Goal: Task Accomplishment & Management: Use online tool/utility

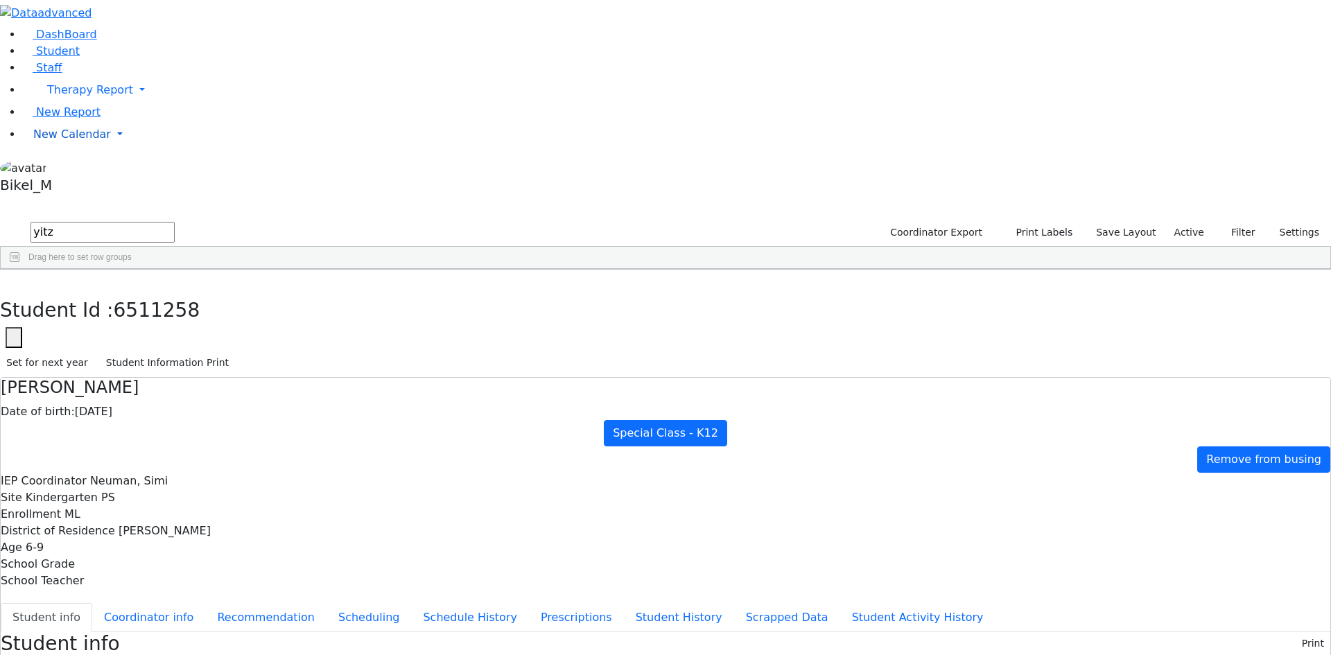
click at [53, 141] on span "New Calendar" at bounding box center [72, 134] width 78 height 13
click at [61, 168] on span "Calendar" at bounding box center [55, 161] width 50 height 13
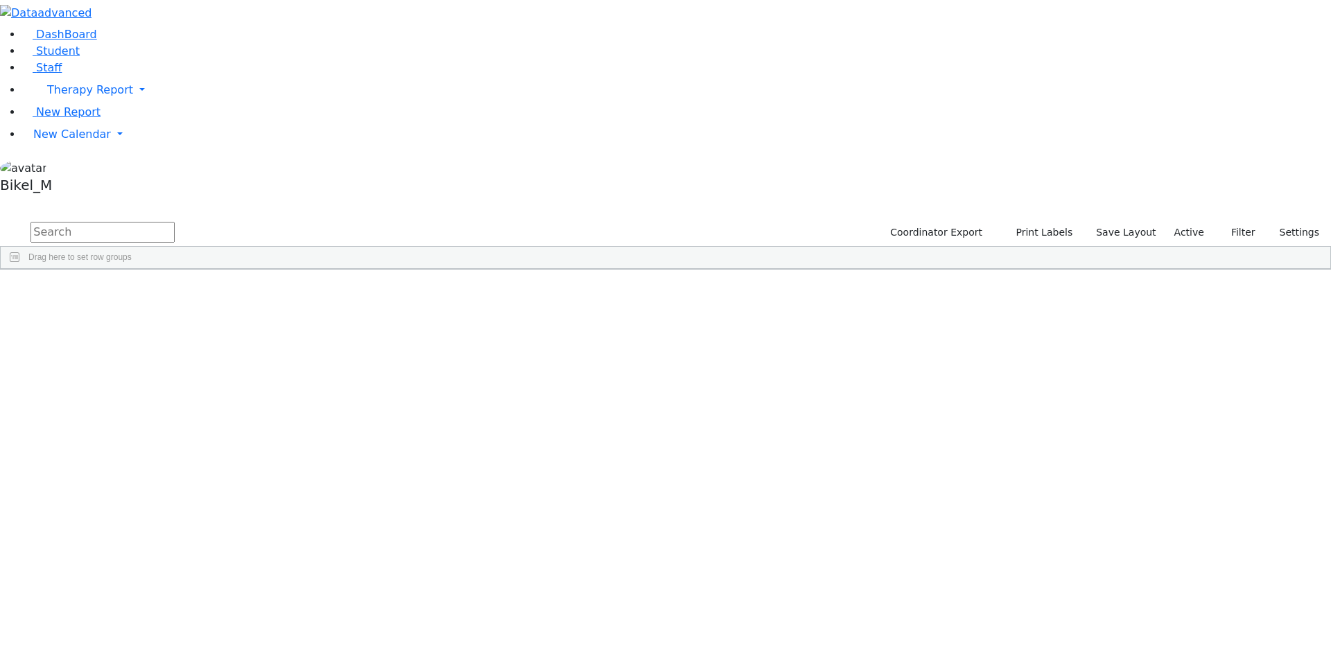
click at [67, 148] on li "New Calendar Calendar Teacher Report" at bounding box center [676, 135] width 1309 height 28
click at [62, 141] on span "New Calendar" at bounding box center [72, 134] width 78 height 13
click at [71, 168] on span "Calendar" at bounding box center [55, 161] width 50 height 13
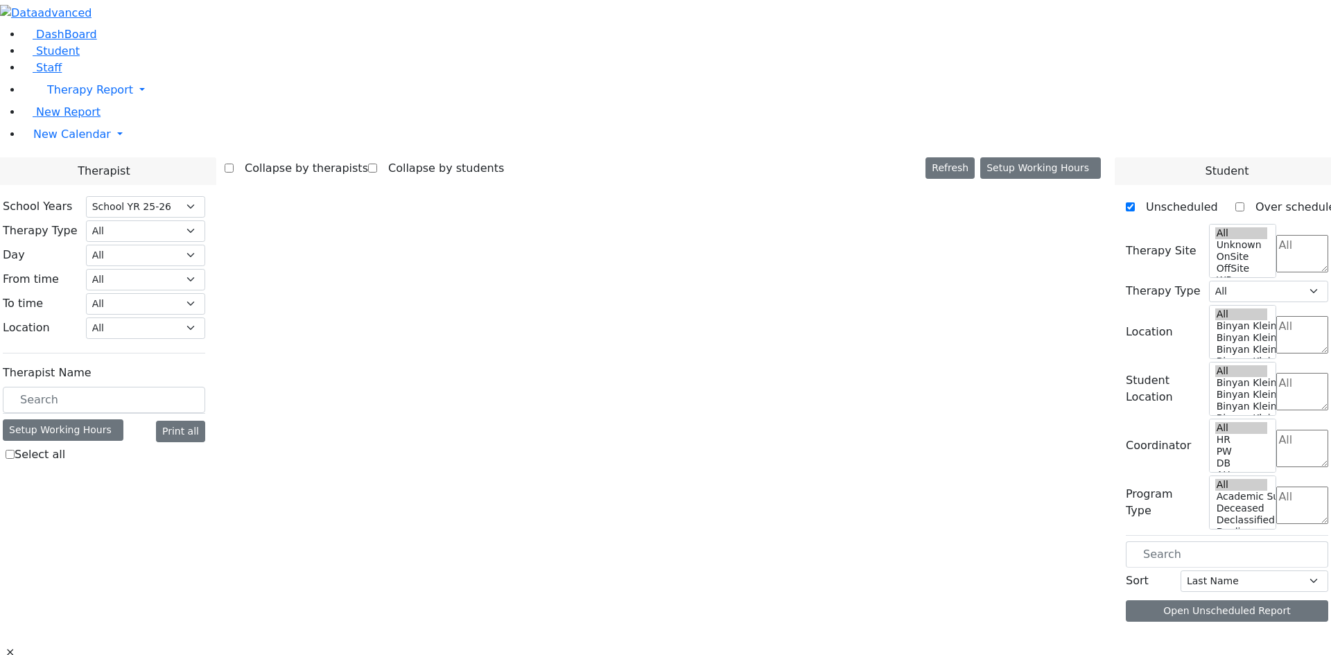
select select "212"
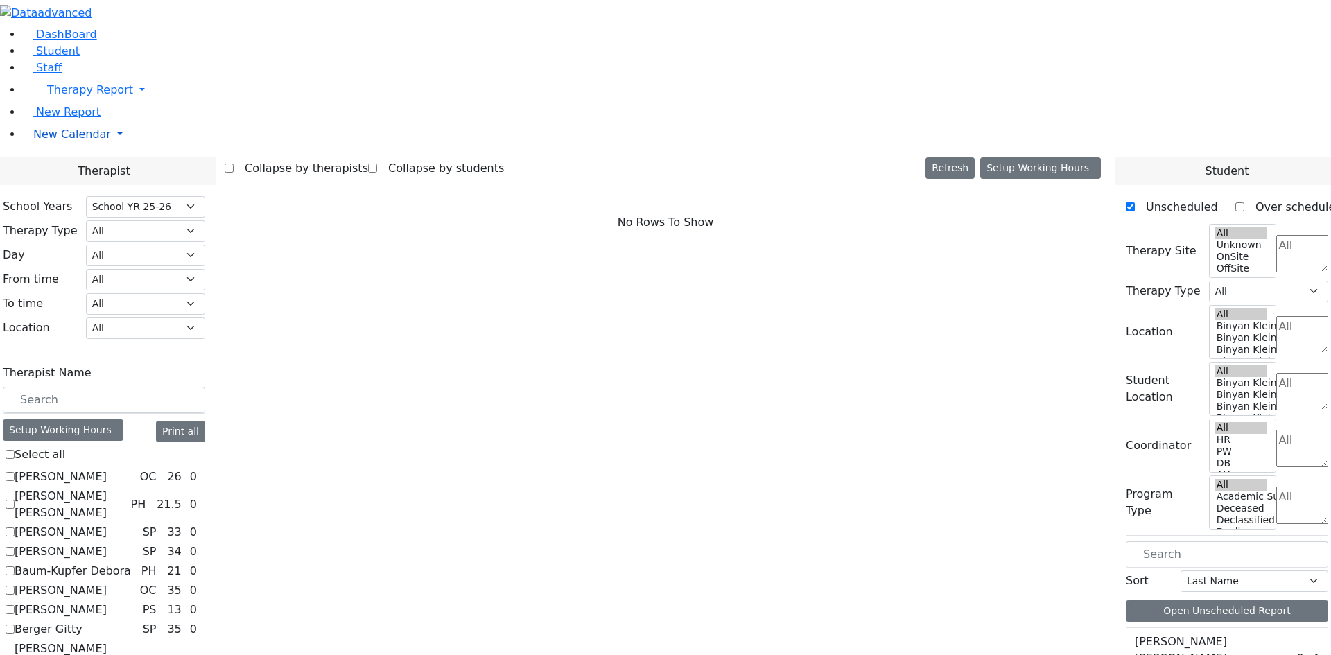
click at [43, 141] on span "New Calendar" at bounding box center [72, 134] width 78 height 13
click at [66, 185] on span "Teacher Report" at bounding box center [74, 178] width 83 height 13
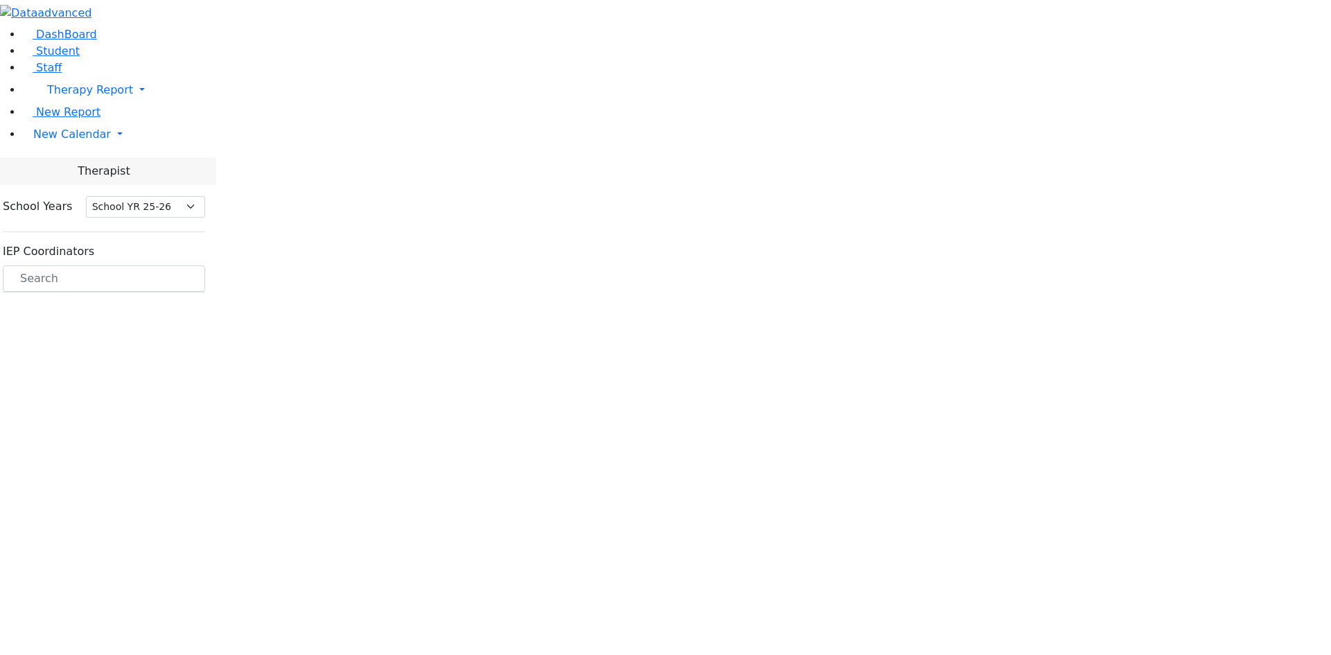
select select "212"
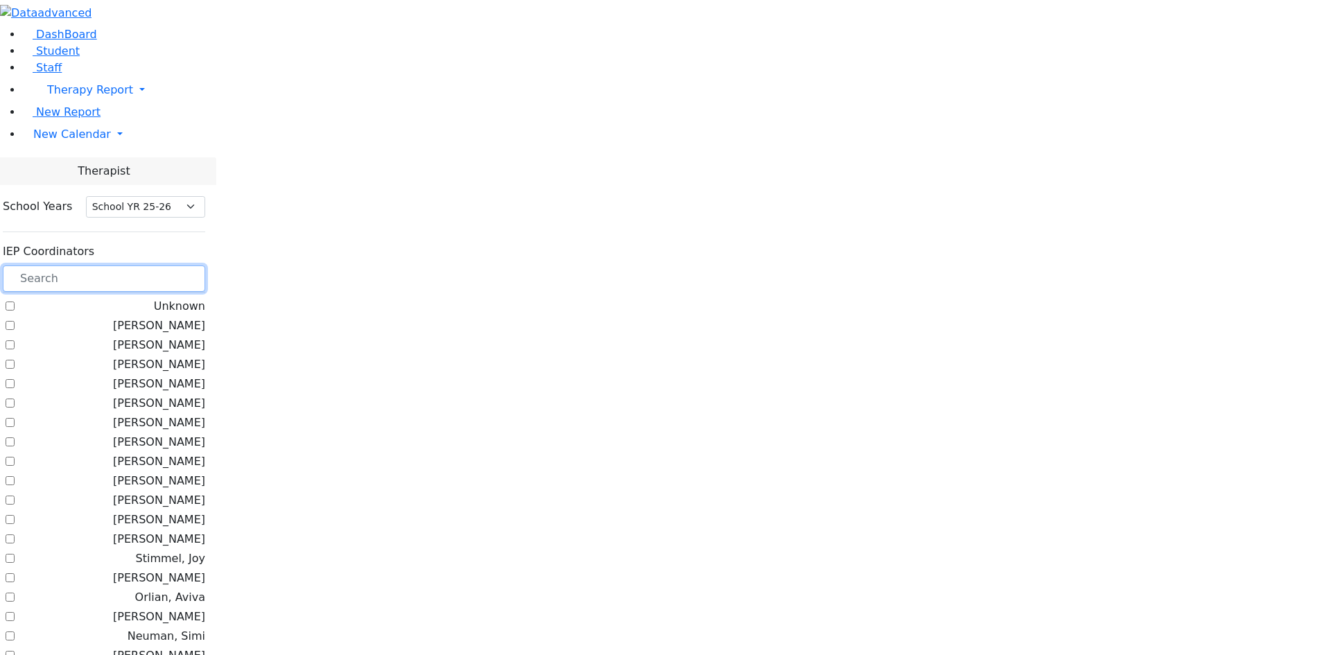
click at [205, 266] on input "text" at bounding box center [104, 279] width 202 height 26
type input "t"
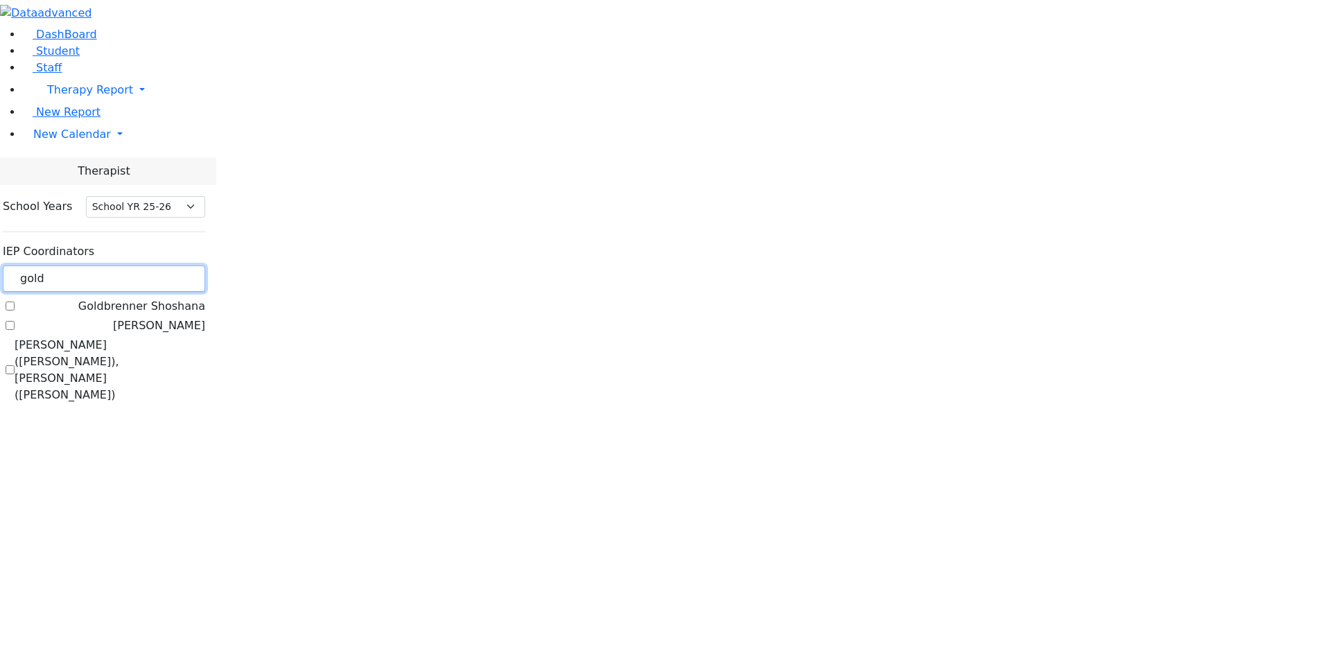
type input "gold"
click at [176, 337] on label "[PERSON_NAME] ([PERSON_NAME]), [PERSON_NAME] ([PERSON_NAME])" at bounding box center [110, 370] width 191 height 67
click at [15, 365] on input "[PERSON_NAME] ([PERSON_NAME]), [PERSON_NAME] ([PERSON_NAME])" at bounding box center [10, 369] width 9 height 9
checkbox input "true"
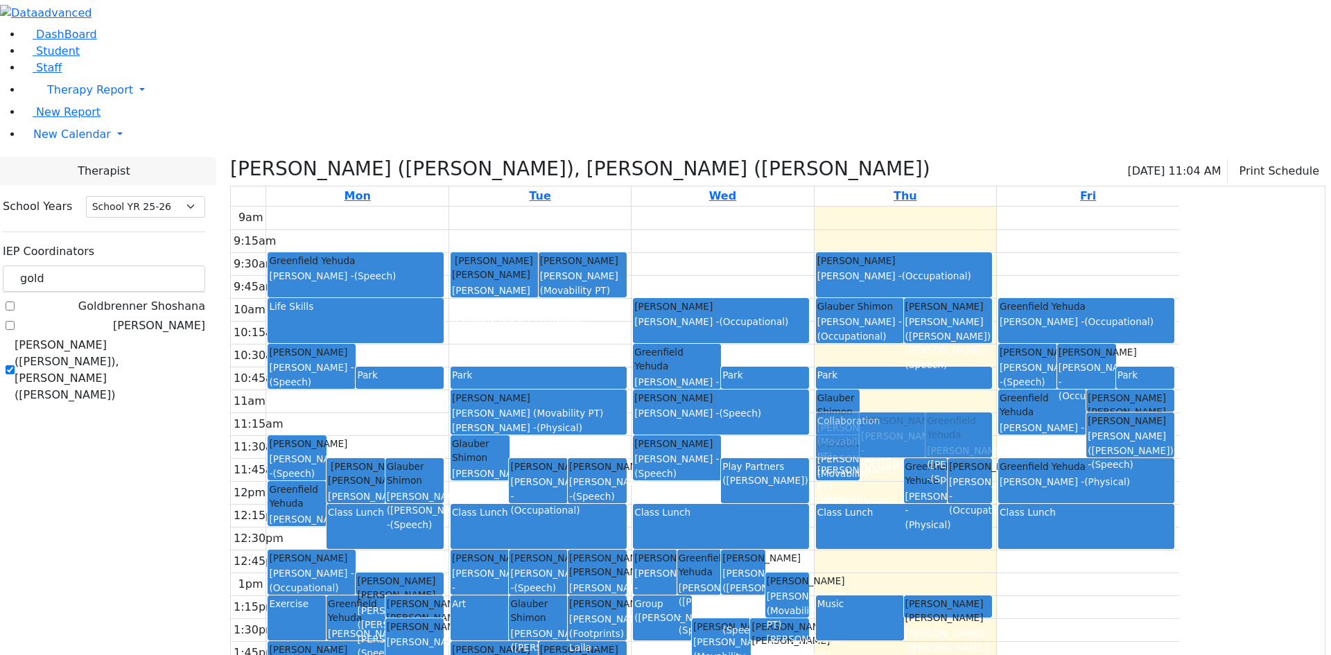
drag, startPoint x: 1007, startPoint y: 340, endPoint x: 996, endPoint y: 297, distance: 44.2
click at [996, 297] on div "Ellenbogen Pinchus Gore (Movability PT) Patricia - (Physical) Collaboration Gre…" at bounding box center [906, 481] width 182 height 549
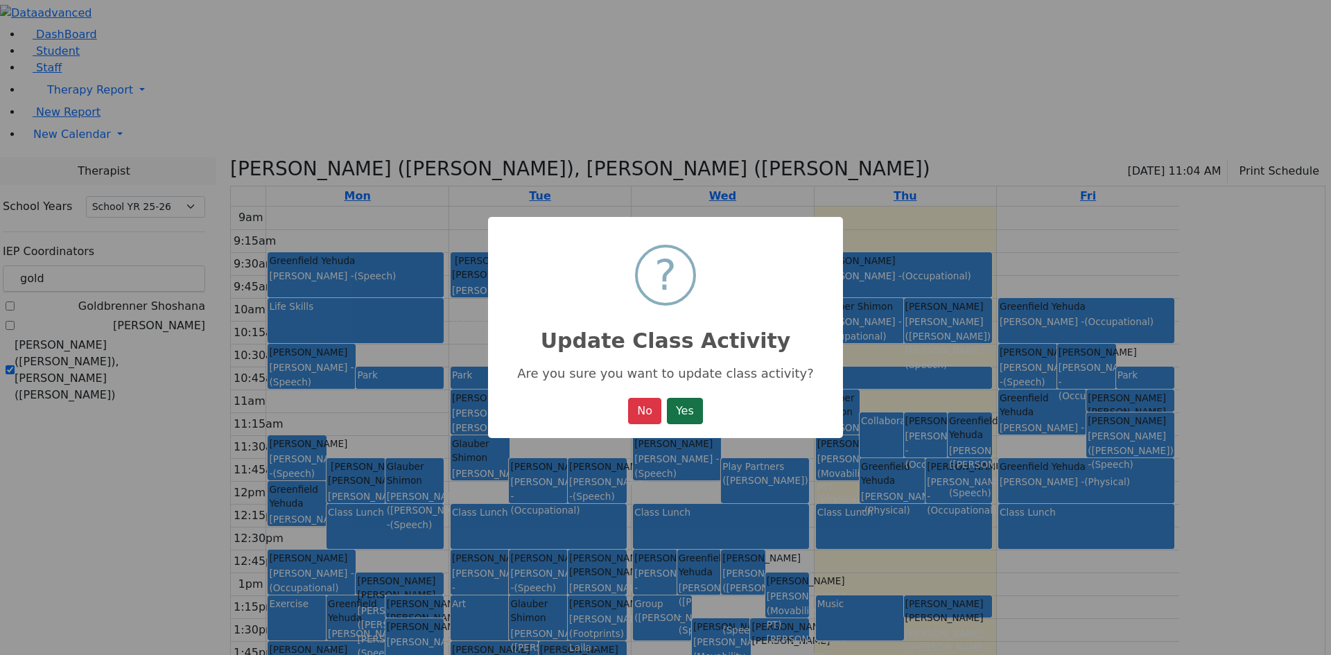
click at [702, 410] on button "Yes" at bounding box center [685, 411] width 36 height 26
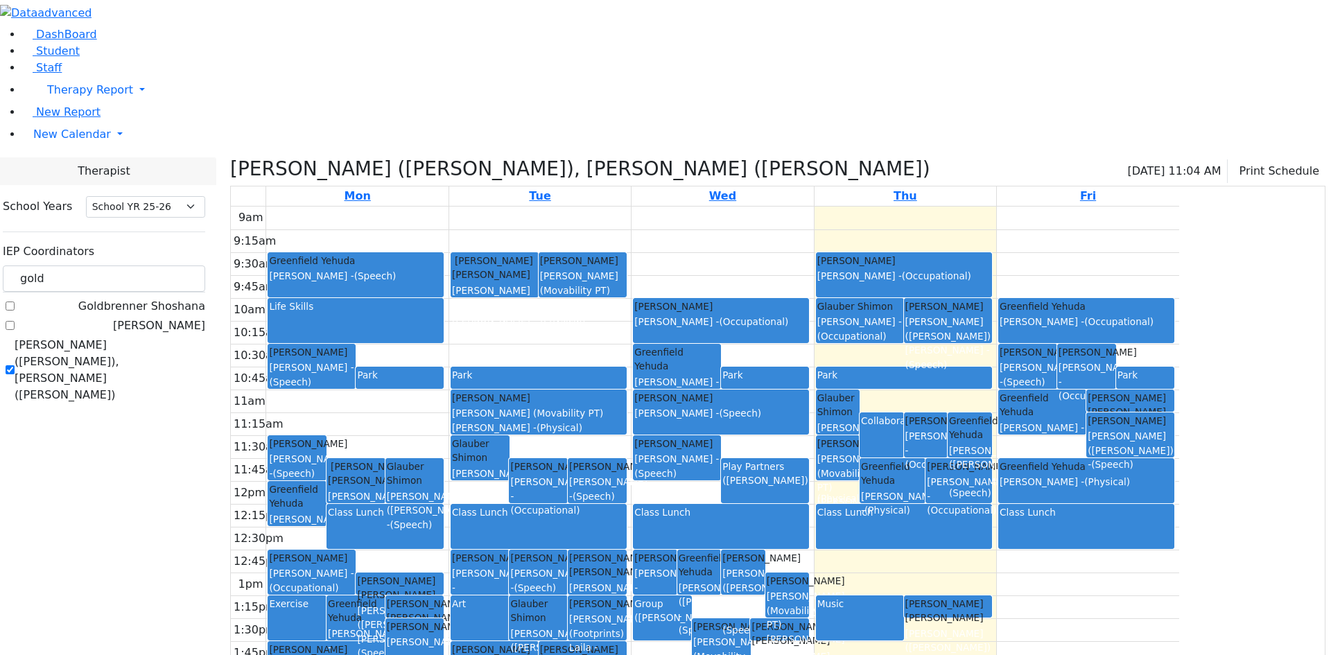
click at [902, 414] on div "Collaboration" at bounding box center [881, 435] width 41 height 43
click at [1301, 159] on button "Print Schedule" at bounding box center [1277, 171] width 98 height 24
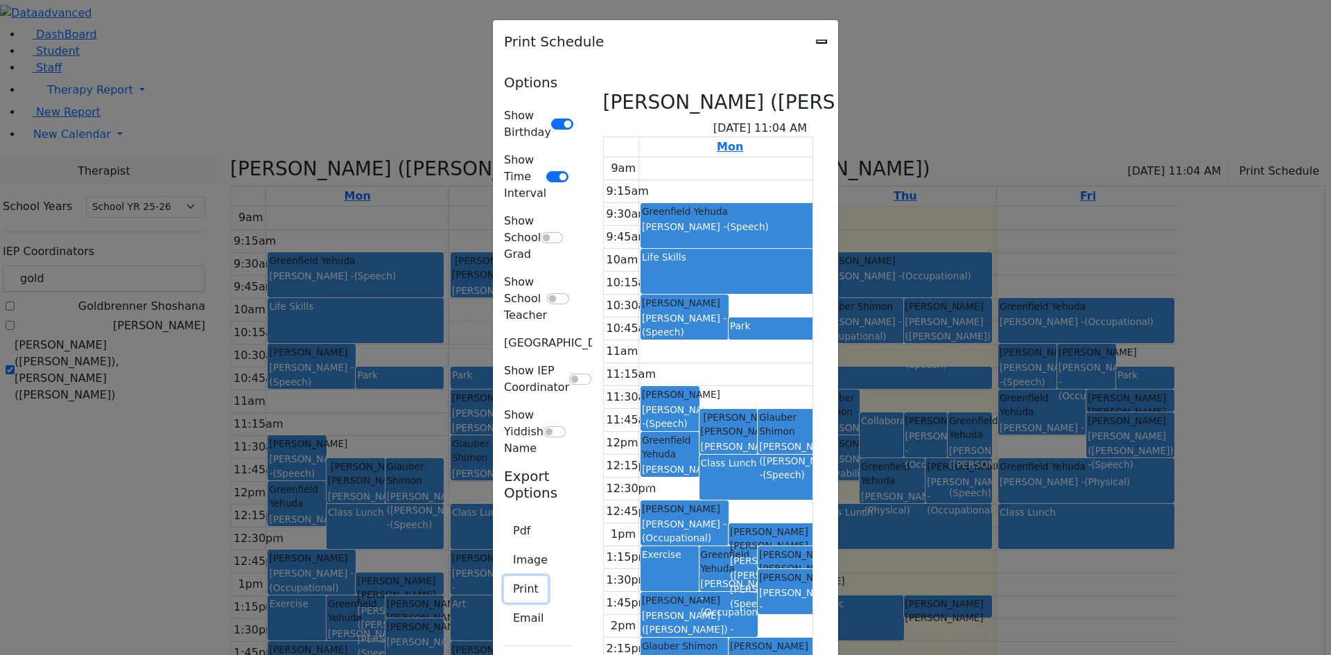
click at [504, 576] on button "Print" at bounding box center [526, 589] width 44 height 26
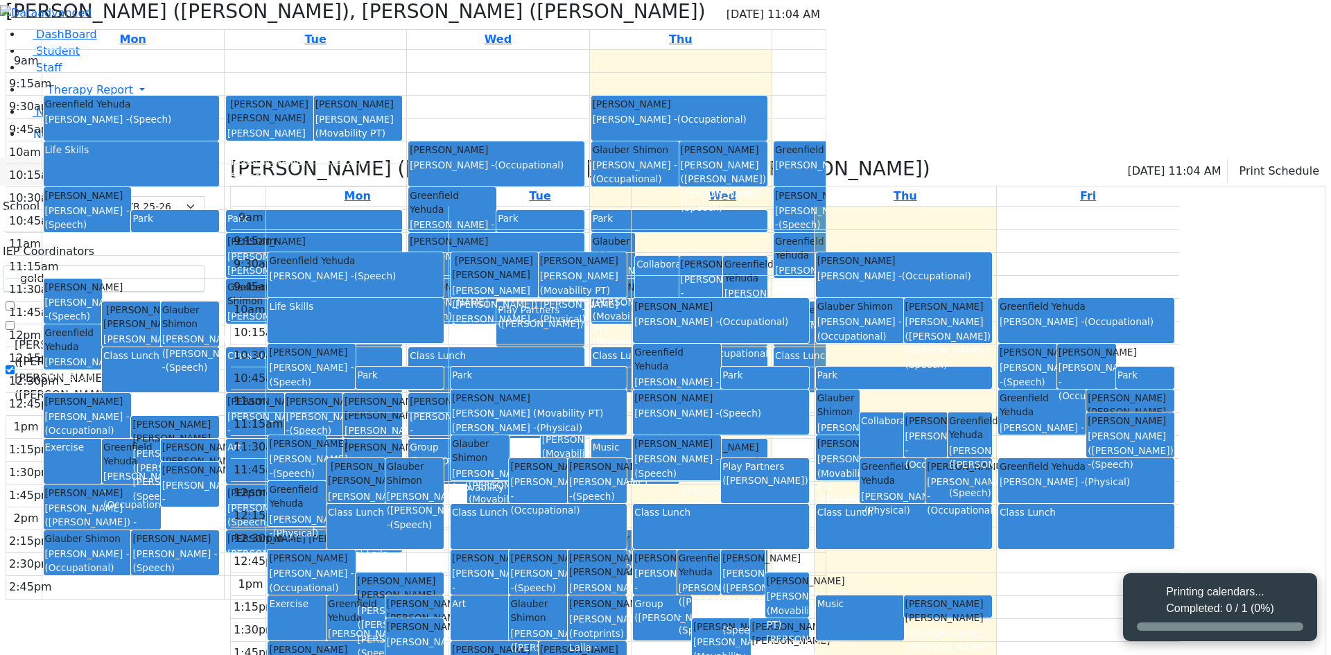
select select "212"
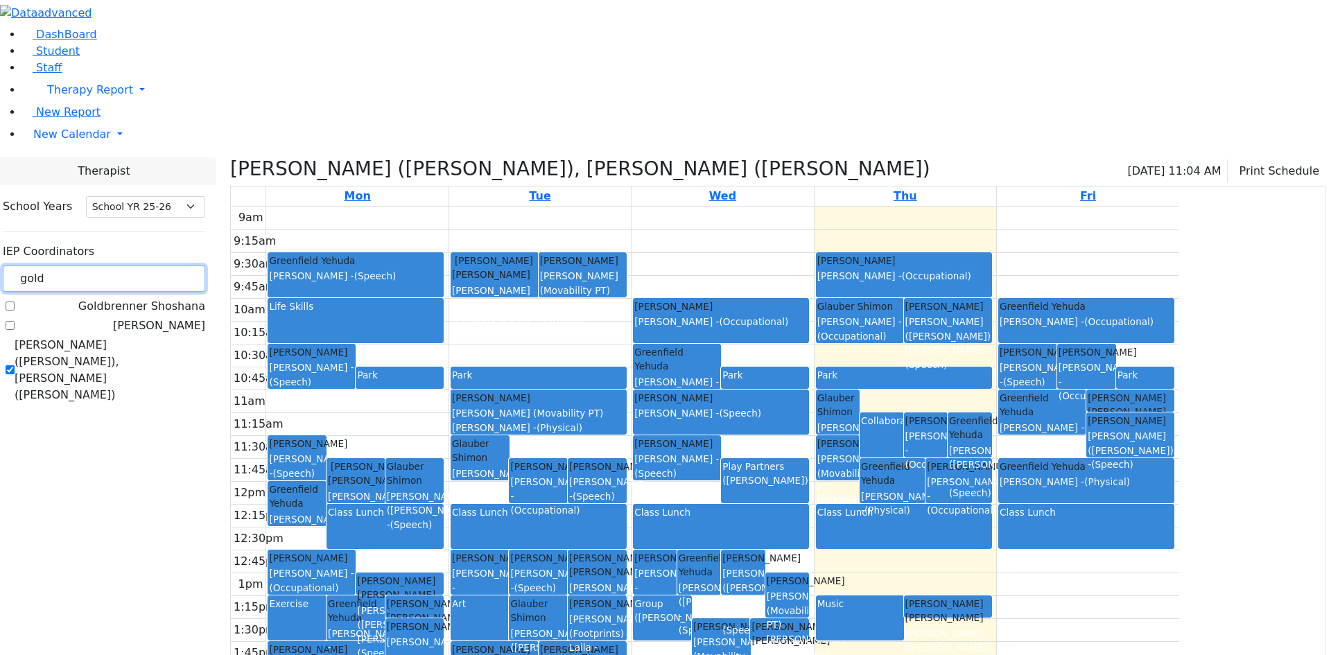
drag, startPoint x: 215, startPoint y: 122, endPoint x: 191, endPoint y: 123, distance: 24.3
click at [191, 266] on input "gold" at bounding box center [104, 279] width 202 height 26
click at [33, 141] on span "New Calendar" at bounding box center [72, 134] width 78 height 13
click at [57, 171] on link "Calendar" at bounding box center [55, 162] width 50 height 17
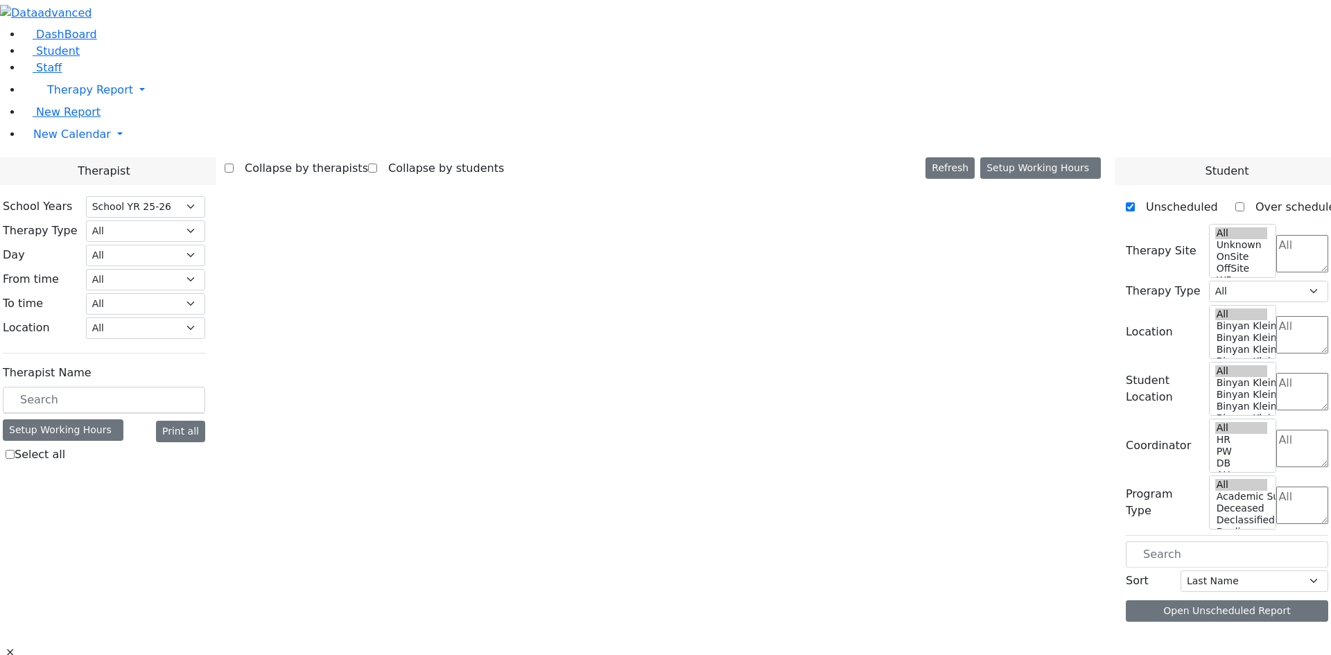
select select "212"
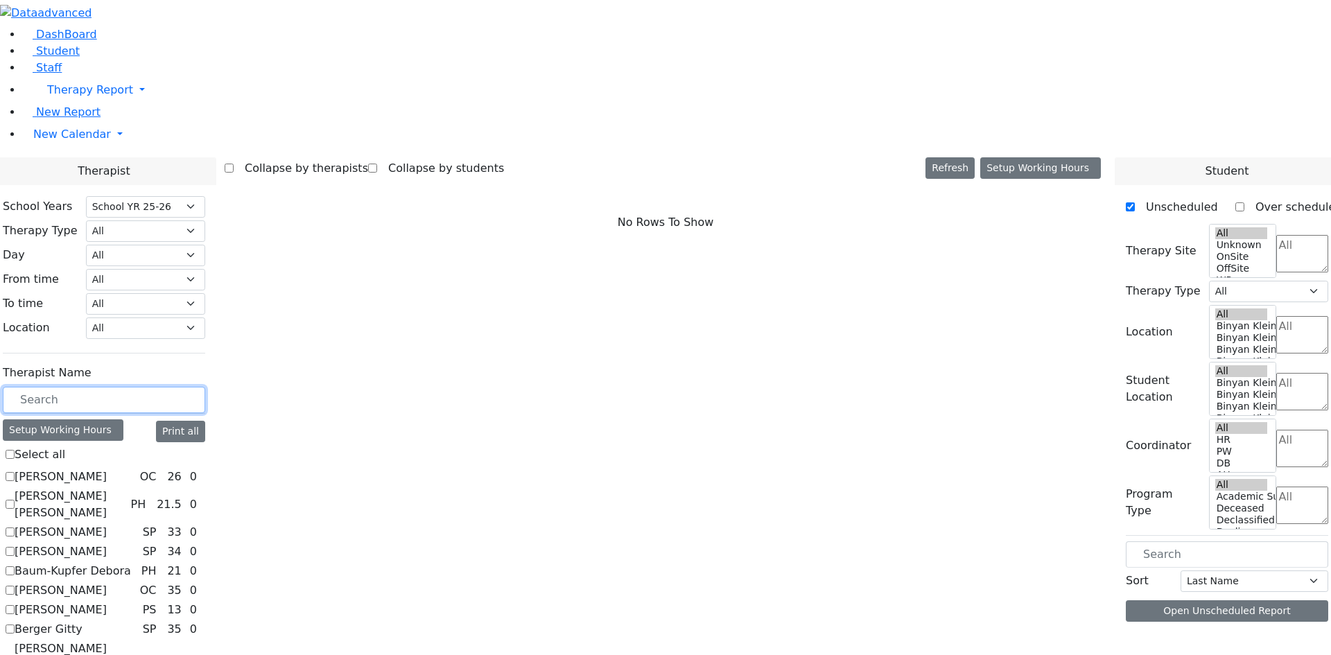
click at [200, 387] on input "text" at bounding box center [104, 400] width 202 height 26
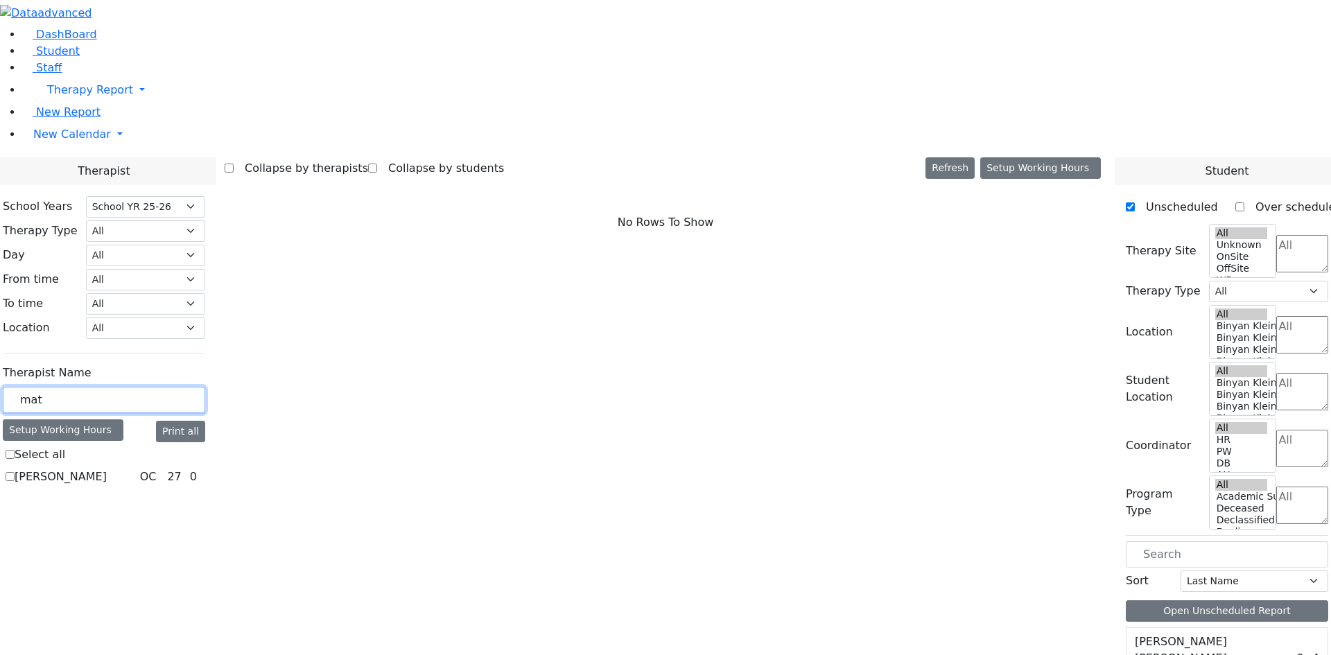
type input "mat"
click at [107, 469] on label "[PERSON_NAME]" at bounding box center [61, 477] width 92 height 17
click at [15, 472] on input "[PERSON_NAME]" at bounding box center [10, 476] width 9 height 9
checkbox input "true"
select select "1"
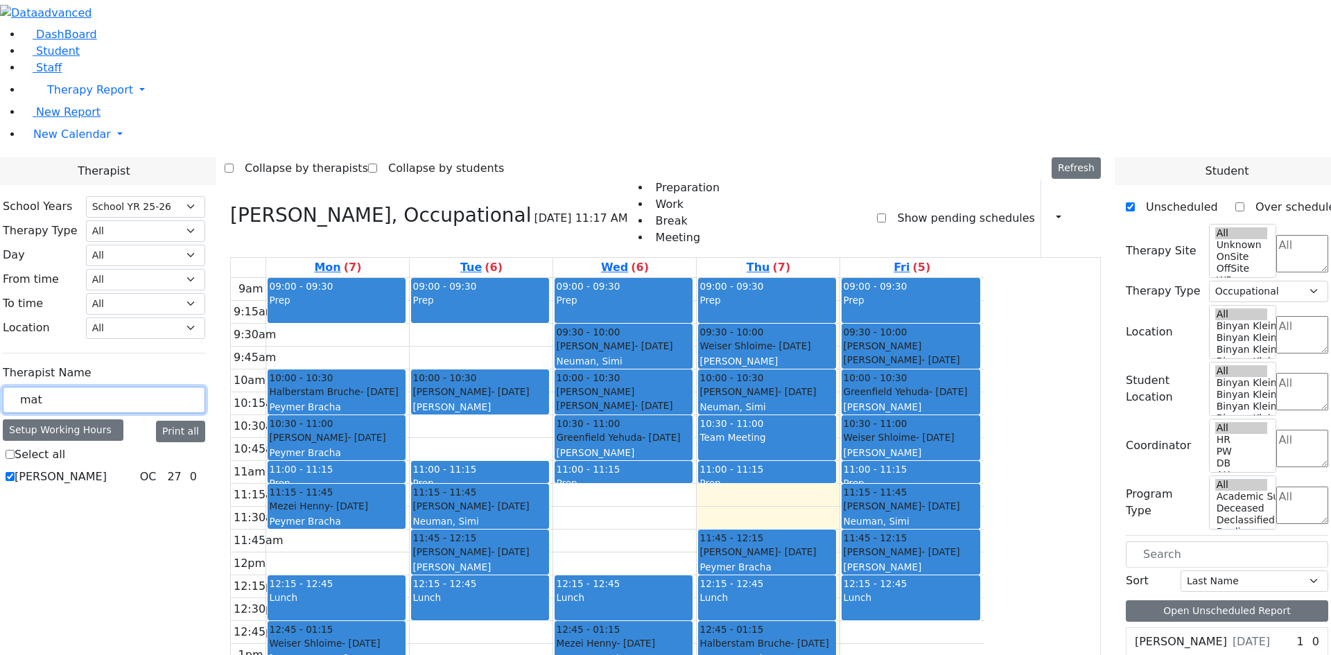
drag, startPoint x: 248, startPoint y: 240, endPoint x: 156, endPoint y: 238, distance: 92.2
click at [156, 238] on div "School Years Select School YR Summer YR 25 School YR 25-26 Summer YR 25 School …" at bounding box center [104, 342] width 225 height 314
type input "[PERSON_NAME]"
click at [96, 469] on label "Brown Darlene" at bounding box center [56, 477] width 82 height 17
click at [15, 472] on input "Brown Darlene" at bounding box center [10, 476] width 9 height 9
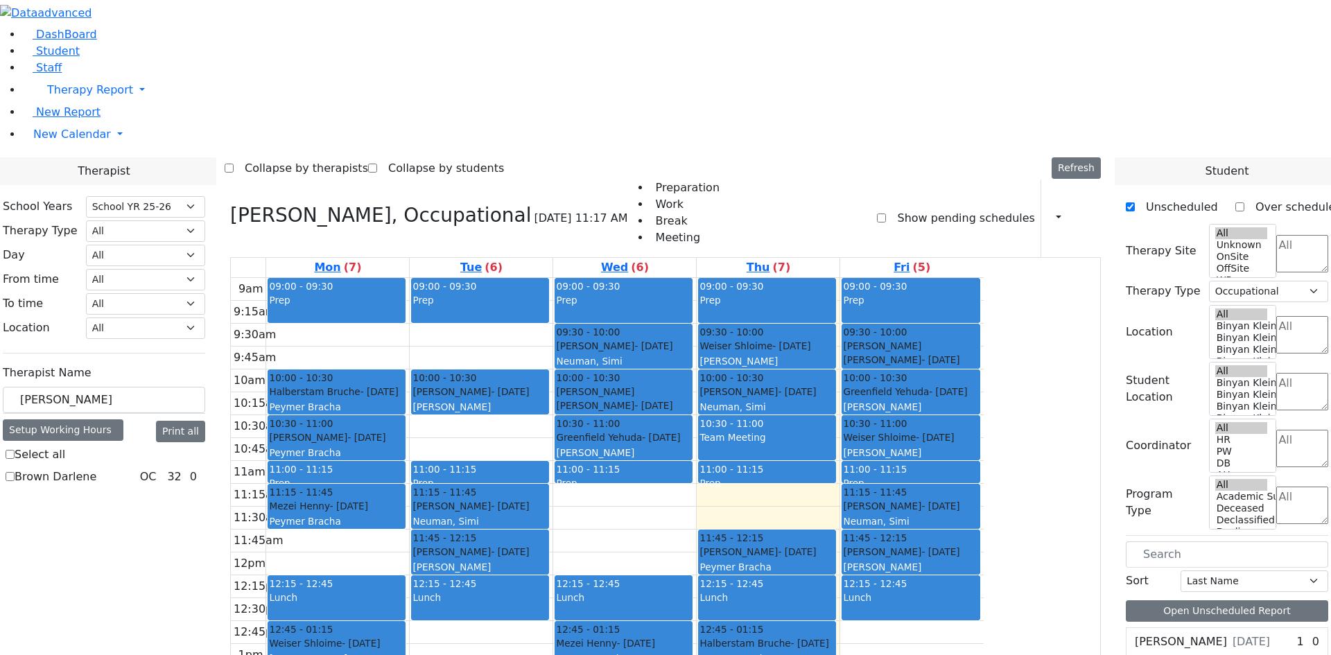
checkbox input "true"
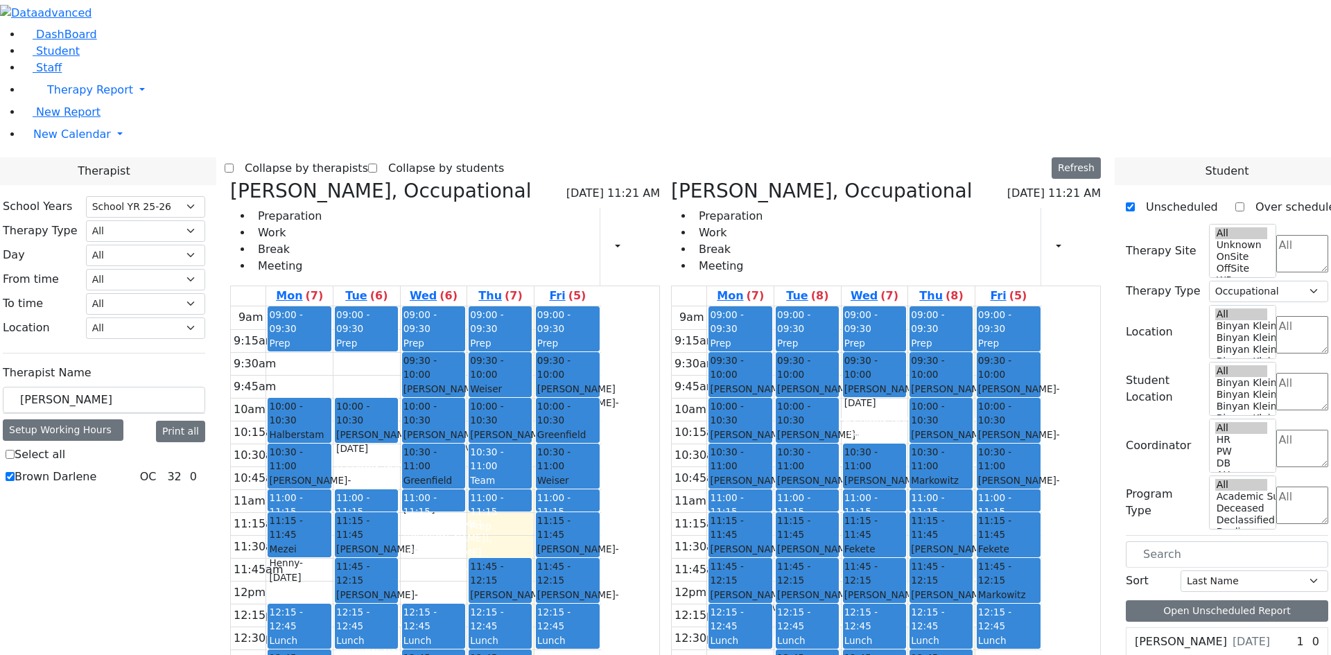
click at [770, 412] on div "Neuman, Simi" at bounding box center [740, 426] width 60 height 28
click at [905, 542] on div "[PERSON_NAME] - [DATE]" at bounding box center [875, 563] width 60 height 42
click at [949, 489] on span "- [DATE]" at bounding box center [929, 501] width 37 height 25
click at [1016, 557] on span "- [DATE]" at bounding box center [997, 569] width 38 height 25
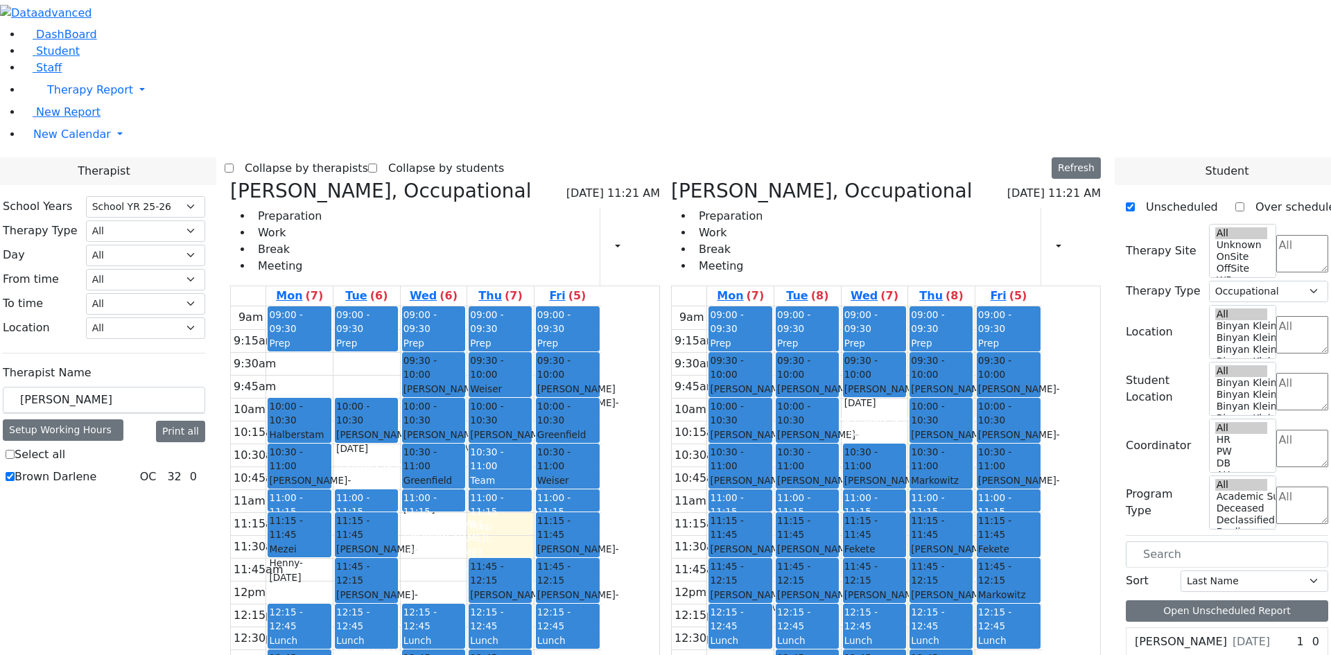
click at [1016, 603] on span "- [DATE]" at bounding box center [996, 615] width 37 height 25
click at [671, 180] on icon at bounding box center [671, 191] width 0 height 23
select select
checkbox input "false"
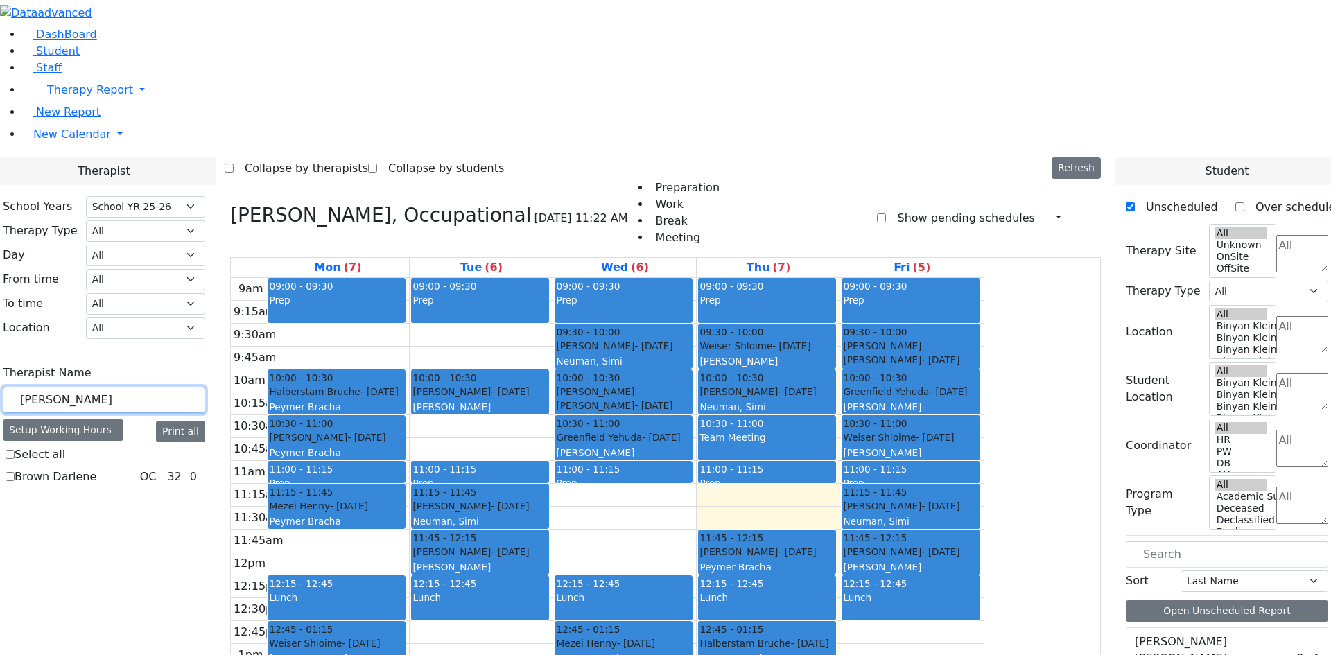
drag, startPoint x: 296, startPoint y: 232, endPoint x: 166, endPoint y: 247, distance: 130.6
click at [166, 387] on div "[PERSON_NAME]" at bounding box center [104, 400] width 202 height 27
type input "shit"
checkbox input "true"
type input "shi"
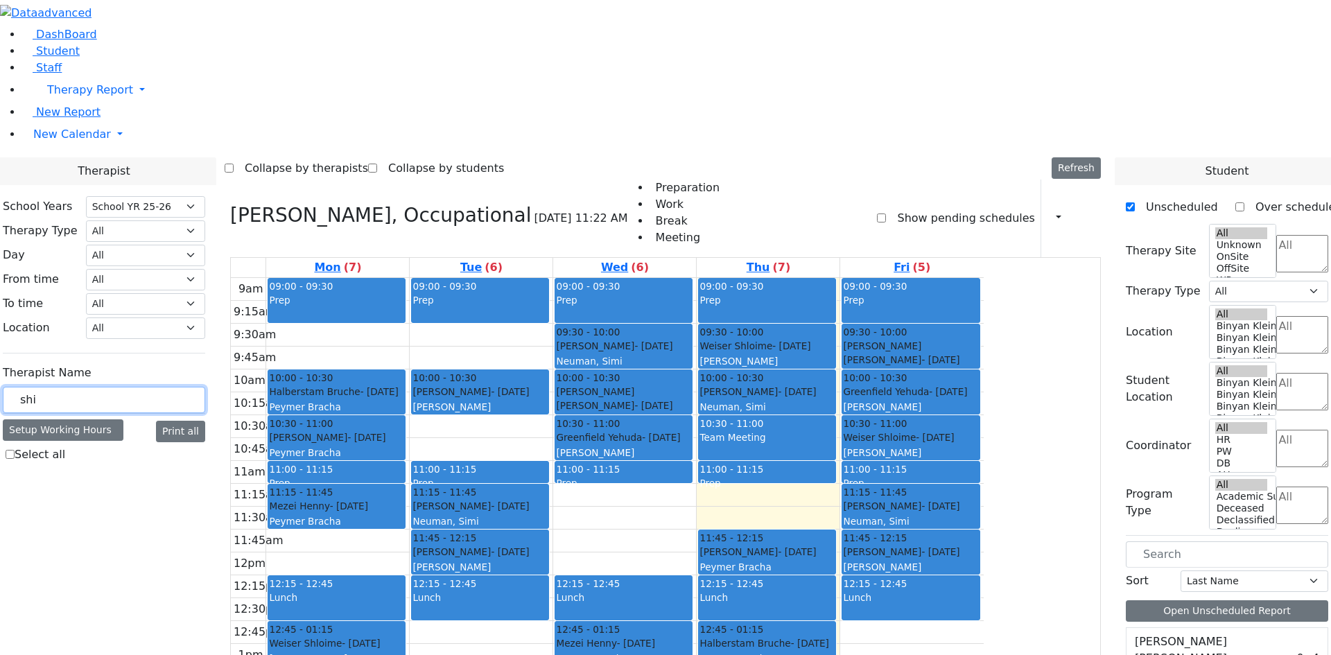
checkbox input "false"
type input "shir"
drag, startPoint x: 204, startPoint y: 245, endPoint x: 171, endPoint y: 243, distance: 33.3
click at [171, 387] on div "shir" at bounding box center [104, 400] width 202 height 27
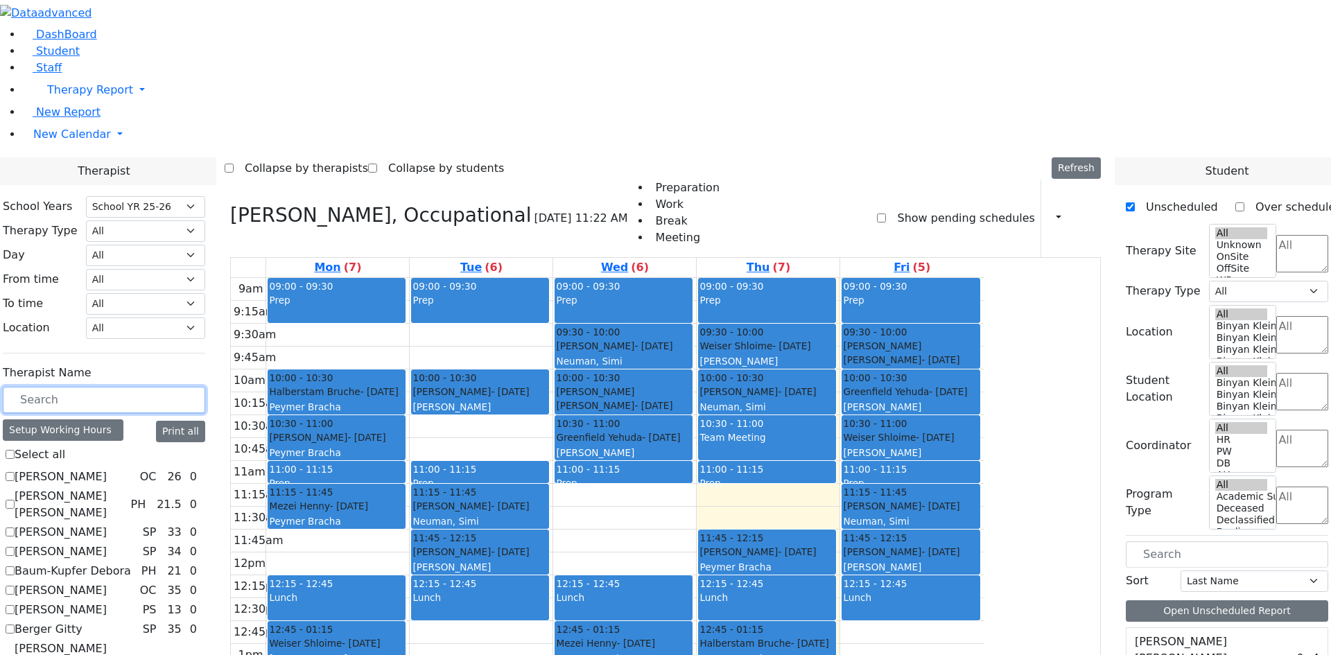
click at [193, 387] on input "text" at bounding box center [104, 400] width 202 height 26
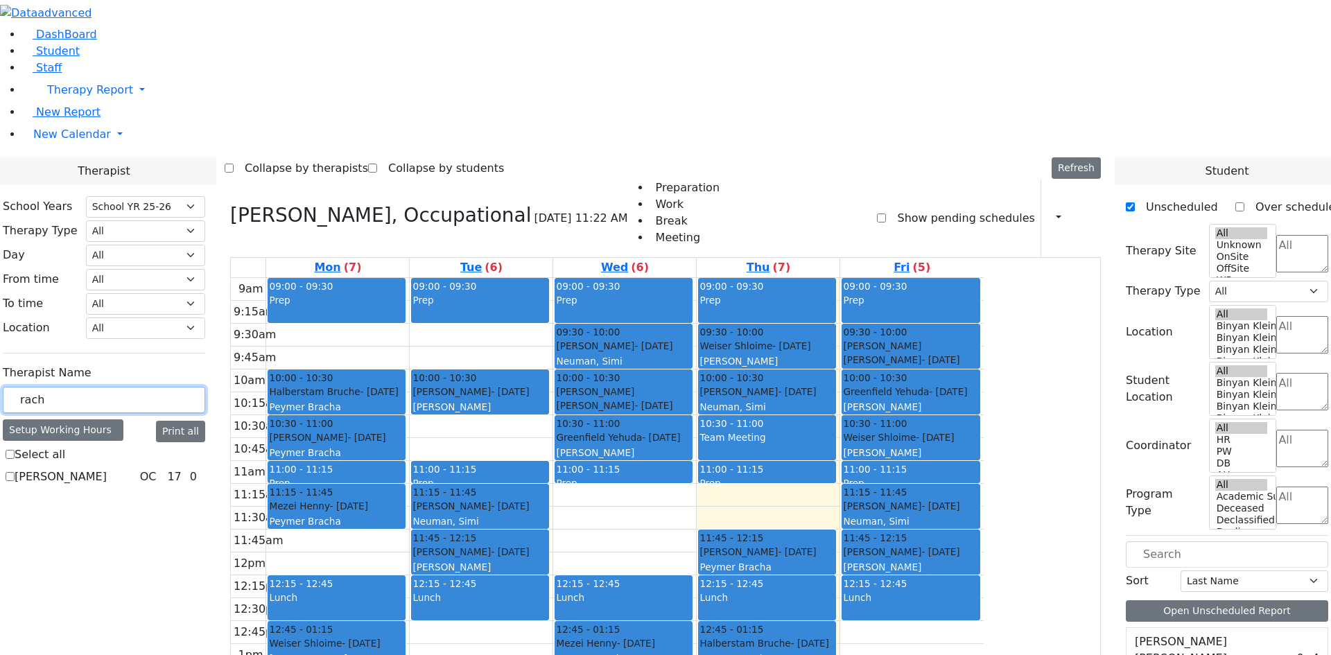
type input "rach"
click at [107, 469] on label "[PERSON_NAME]" at bounding box center [61, 477] width 92 height 17
click at [15, 472] on input "[PERSON_NAME]" at bounding box center [10, 476] width 9 height 9
checkbox input "true"
select select "1"
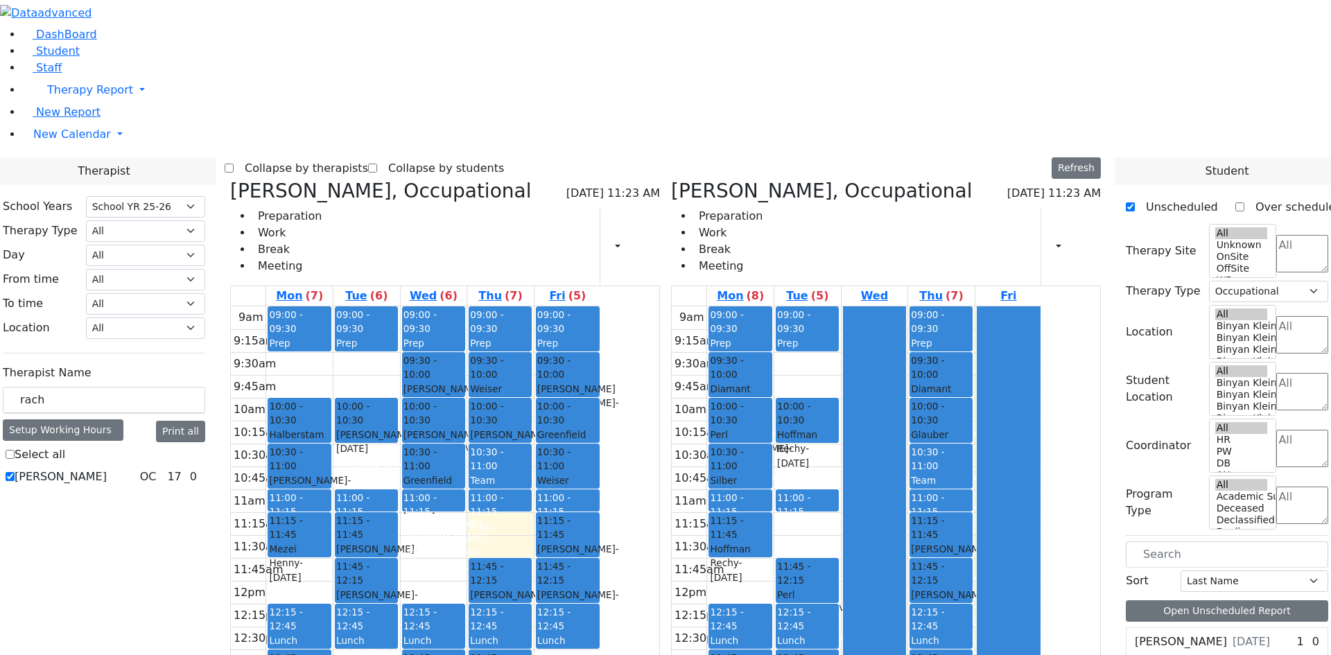
click at [363, 180] on div "[PERSON_NAME], Occupational [DATE] 11:23 AM Preparation Work Break Meeting Prin…" at bounding box center [445, 521] width 441 height 682
click at [230, 180] on icon at bounding box center [230, 191] width 0 height 23
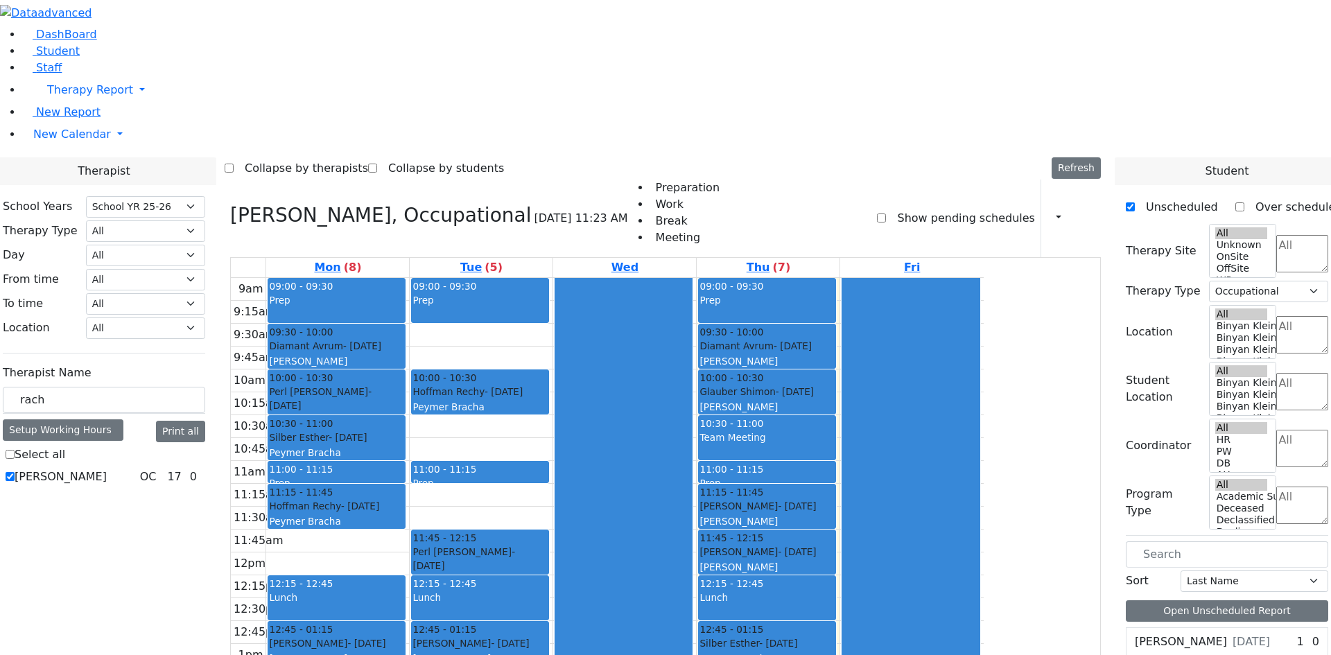
click at [404, 354] on div "[PERSON_NAME]" at bounding box center [336, 361] width 135 height 14
click at [404, 415] on div "[PERSON_NAME]" at bounding box center [336, 422] width 135 height 14
click at [404, 431] on div "[PERSON_NAME] - [DATE] [PERSON_NAME]" at bounding box center [336, 446] width 135 height 30
drag, startPoint x: 217, startPoint y: 241, endPoint x: 156, endPoint y: 241, distance: 61.0
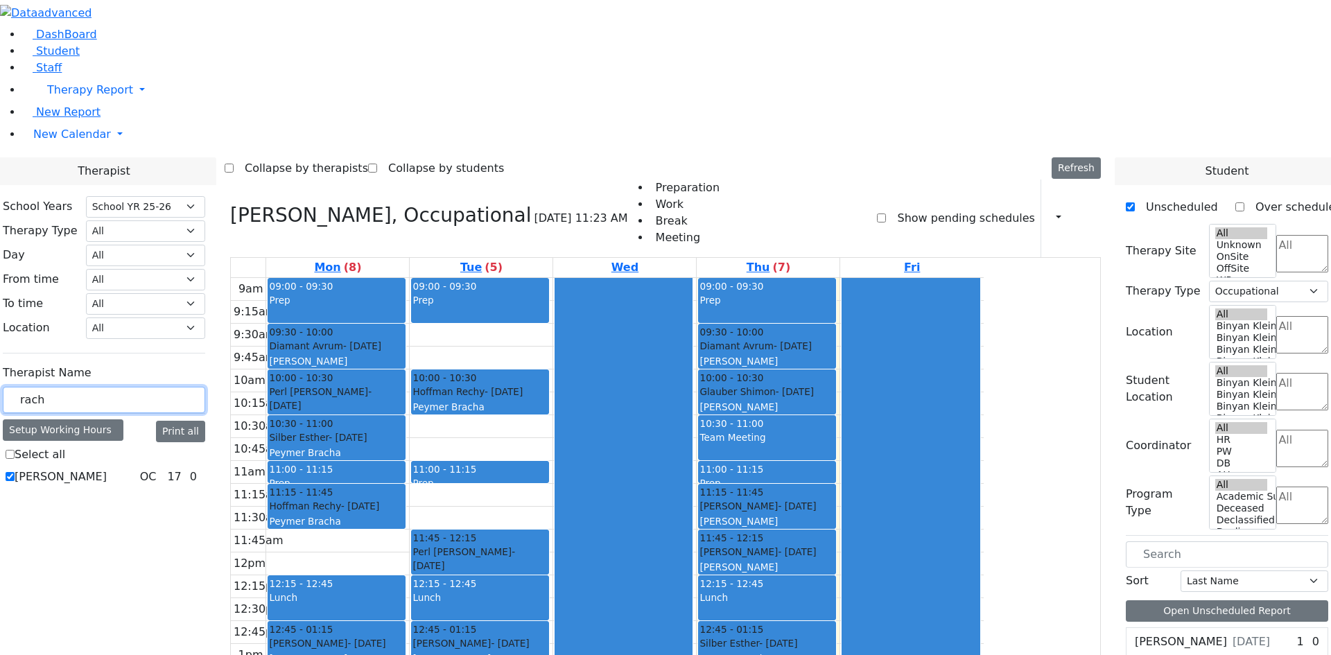
click at [156, 241] on div "School Years Select School YR Summer YR 25 School YR 25-26 Summer YR 25 School …" at bounding box center [104, 342] width 225 height 314
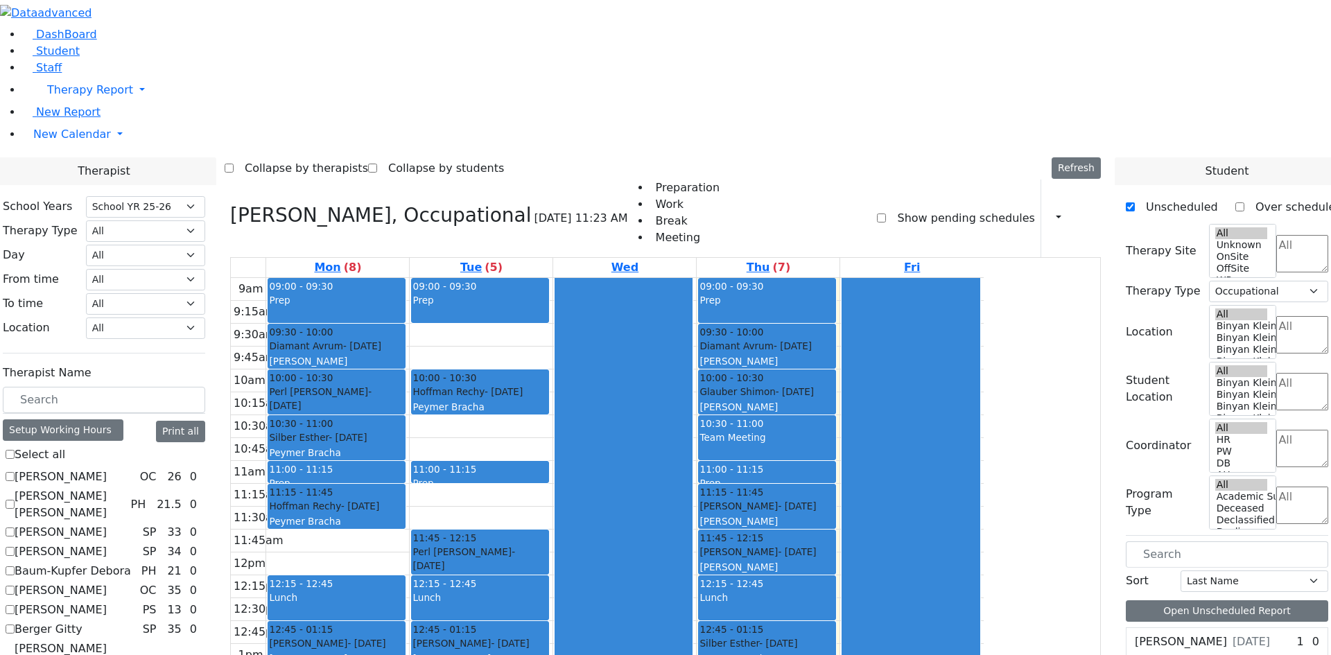
click at [230, 204] on icon at bounding box center [230, 215] width 0 height 23
select select
checkbox input "false"
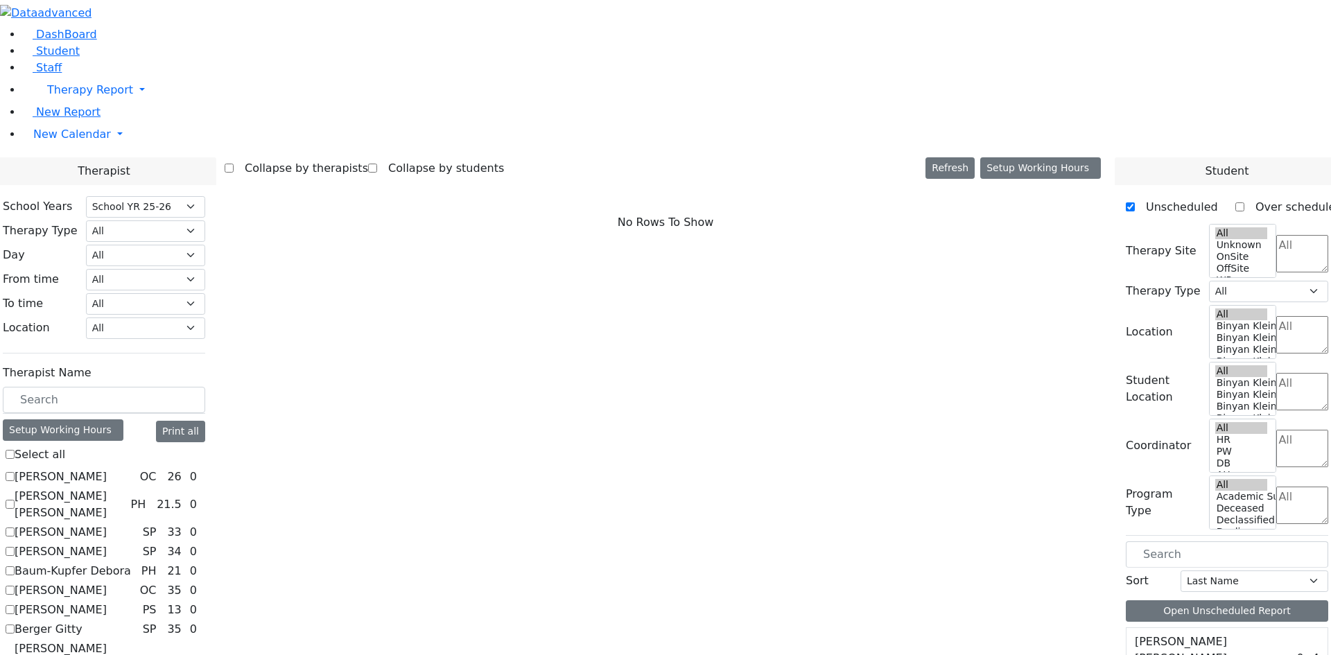
scroll to position [1267, 0]
checkbox input "true"
select select "1"
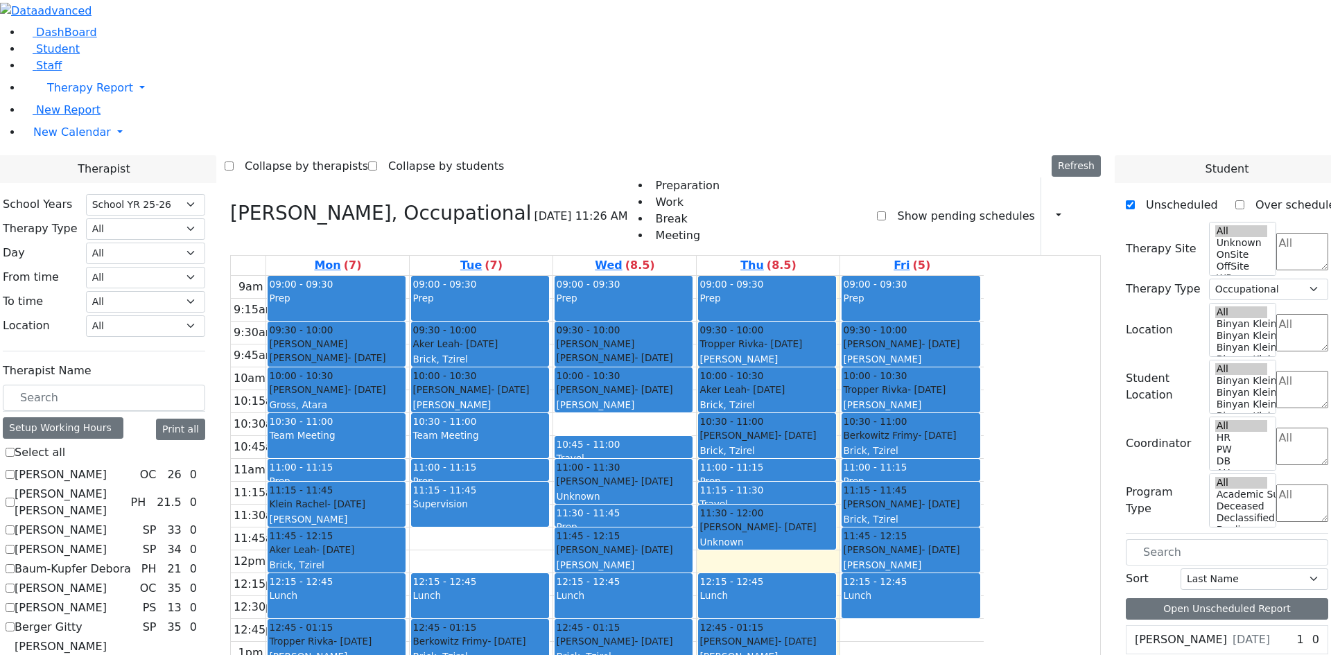
checkbox input "false"
select select
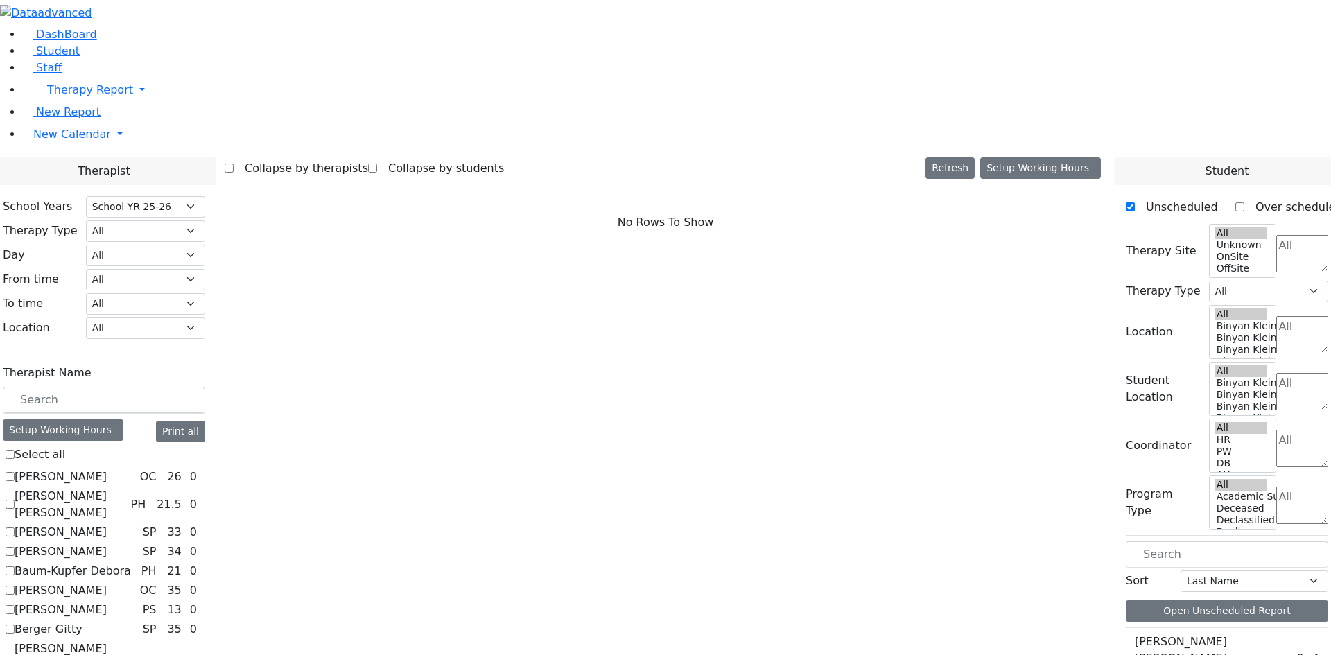
scroll to position [971, 0]
click at [205, 220] on select "All Psych Hearing Vision Speech Physical Occupational" at bounding box center [145, 230] width 119 height 21
select select "1"
click at [205, 220] on select "All Psych Hearing Vision Speech Physical Occupational" at bounding box center [145, 230] width 119 height 21
select select "1"
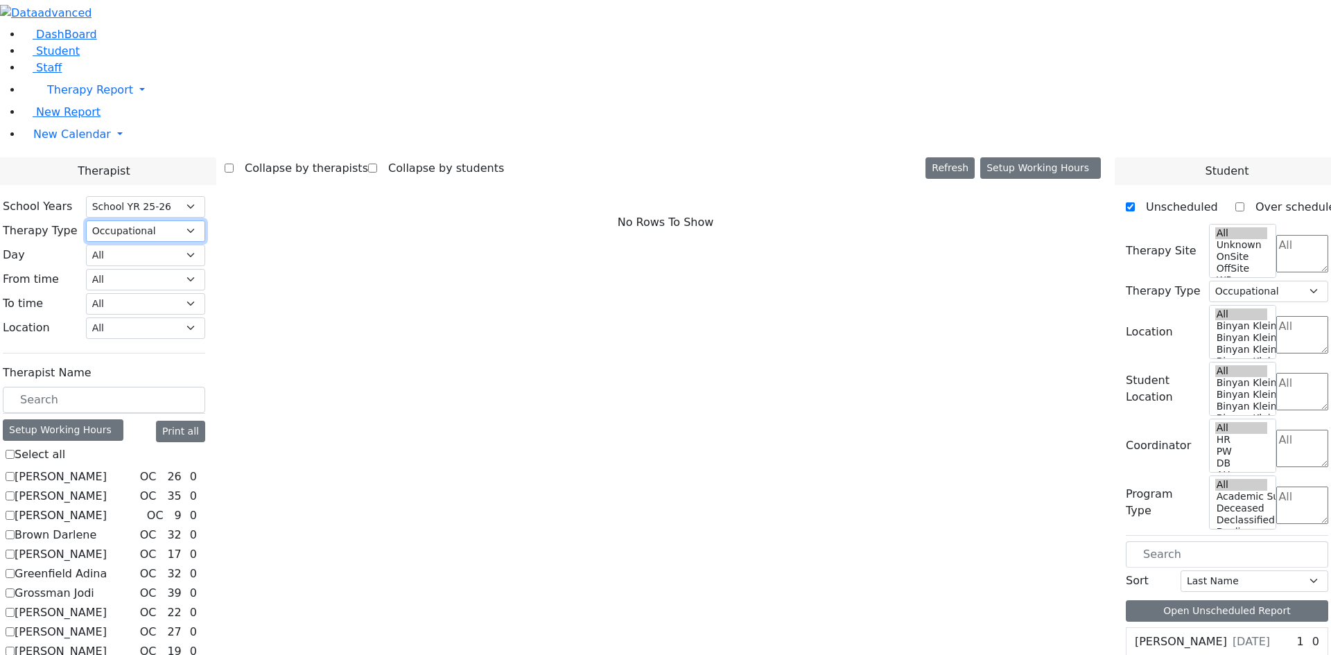
scroll to position [26, 0]
click at [107, 624] on label "[PERSON_NAME]" at bounding box center [61, 632] width 92 height 17
click at [15, 628] on input "[PERSON_NAME]" at bounding box center [10, 632] width 9 height 9
checkbox input "true"
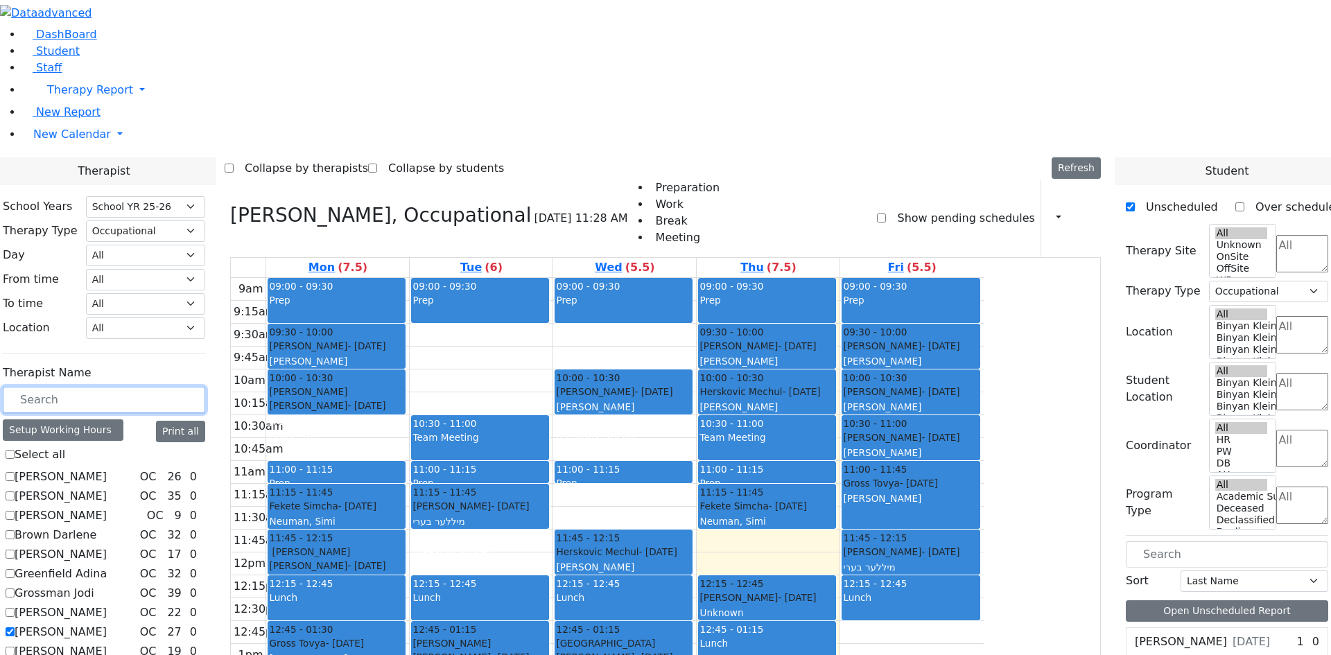
click at [205, 387] on input "text" at bounding box center [104, 400] width 202 height 26
checkbox input "true"
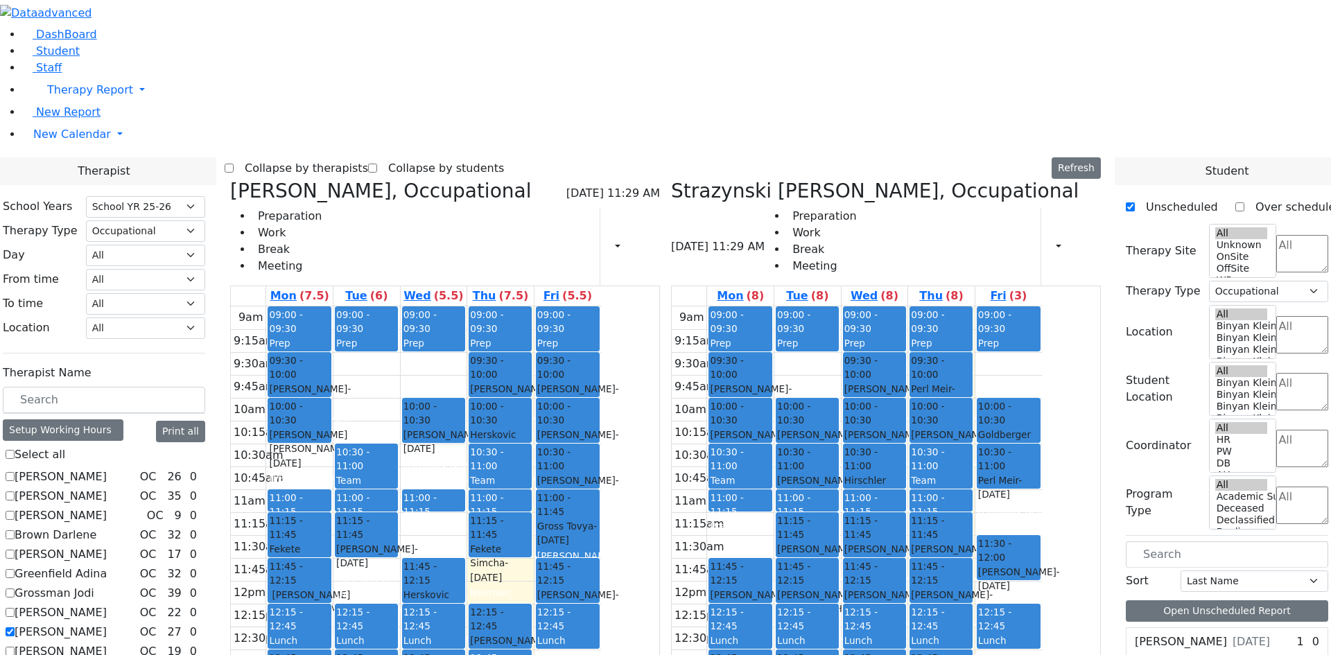
scroll to position [0, 0]
